Goal: Task Accomplishment & Management: Use online tool/utility

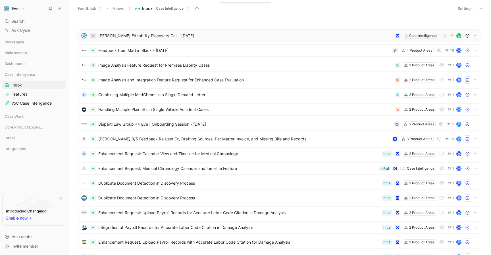
click at [93, 37] on div at bounding box center [93, 36] width 6 height 6
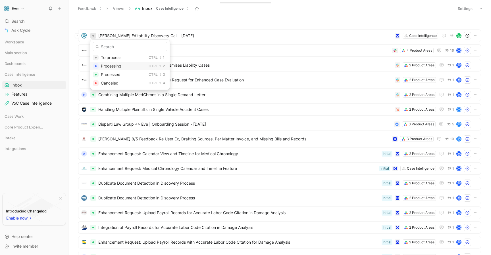
click at [116, 68] on span "Processing" at bounding box center [111, 66] width 20 height 5
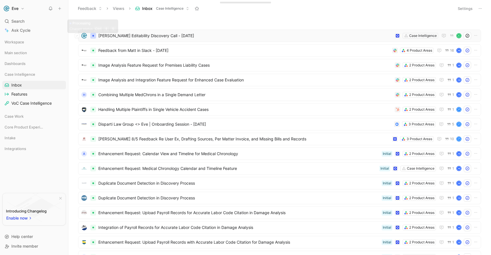
click at [92, 36] on div at bounding box center [93, 36] width 2 height 2
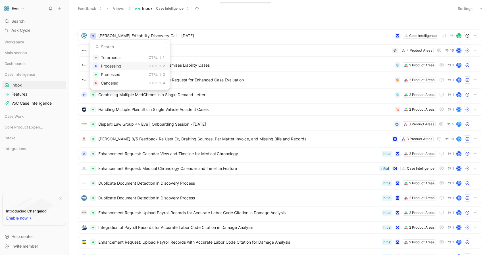
drag, startPoint x: 103, startPoint y: 56, endPoint x: 140, endPoint y: 61, distance: 37.4
click at [104, 56] on span "To process" at bounding box center [111, 57] width 20 height 5
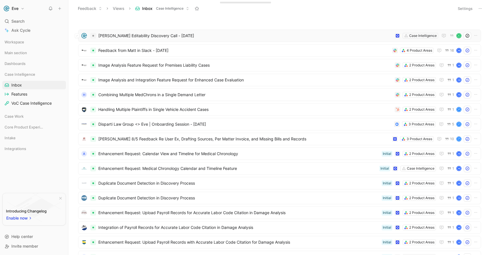
click at [465, 36] on icon at bounding box center [467, 36] width 5 height 5
drag, startPoint x: 390, startPoint y: 245, endPoint x: 399, endPoint y: 245, distance: 9.4
click at [390, 245] on span "Open" at bounding box center [388, 245] width 10 height 7
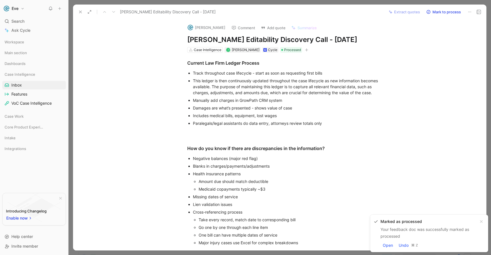
click at [79, 12] on icon at bounding box center [80, 12] width 5 height 5
